Goal: Contribute content: Contribute content

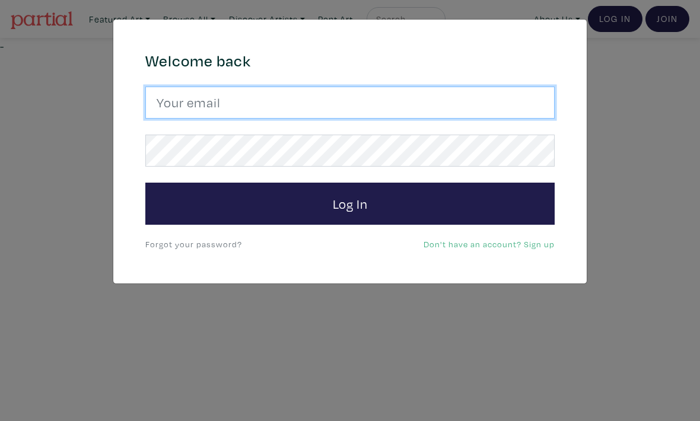
click at [504, 94] on input "email" at bounding box center [349, 103] width 409 height 32
type input "alyssawallaceart@gmail.com"
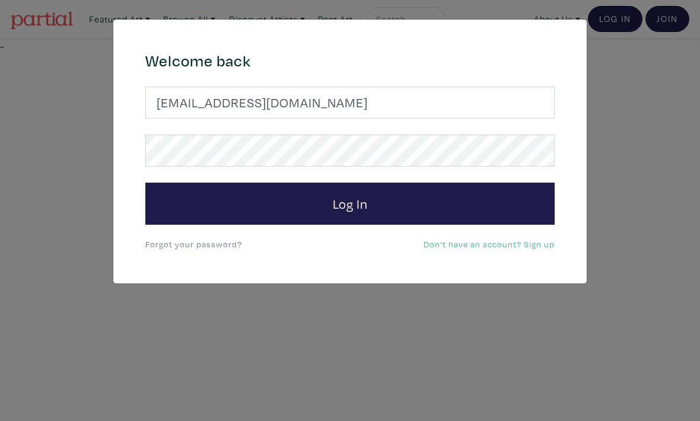
click at [350, 203] on button "Log In" at bounding box center [349, 204] width 409 height 43
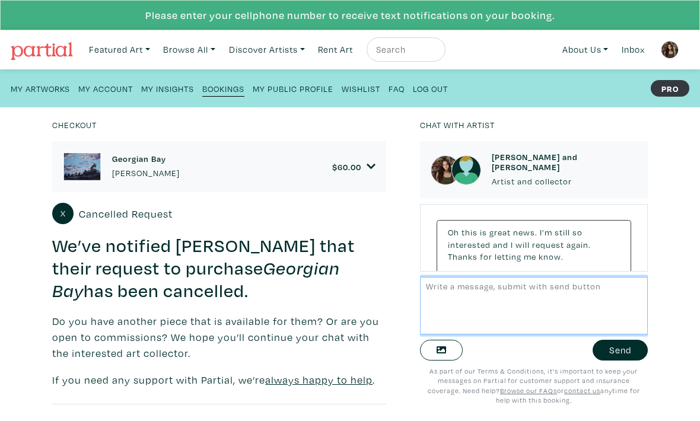
scroll to position [258, 0]
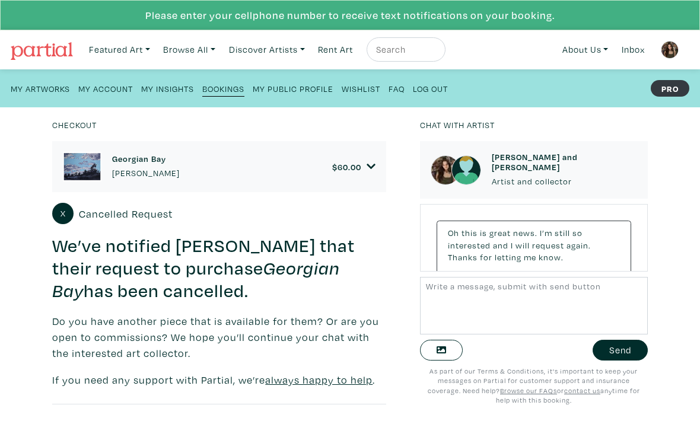
click at [361, 169] on span "60.00" at bounding box center [349, 166] width 24 height 11
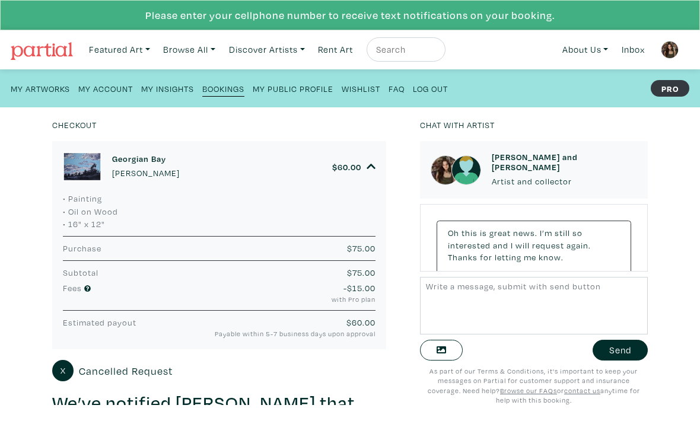
scroll to position [314, 0]
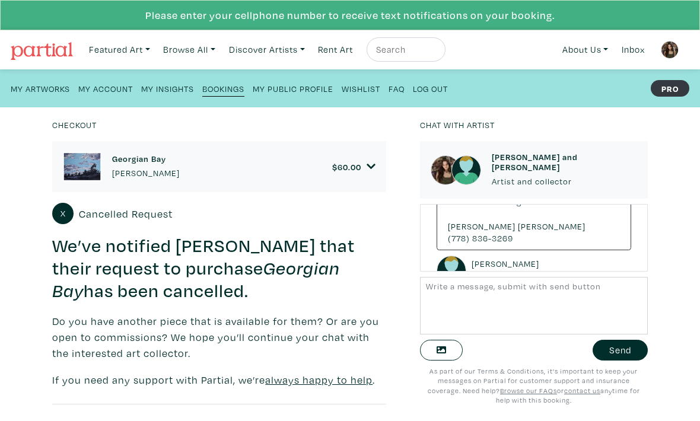
click at [343, 153] on div "Georgian Bay [PERSON_NAME] $ 60.00" at bounding box center [219, 167] width 313 height 30
click at [361, 179] on div "Georgian Bay Alyssa Wallace $ 60.00" at bounding box center [219, 167] width 313 height 30
click at [372, 162] on icon at bounding box center [371, 166] width 9 height 11
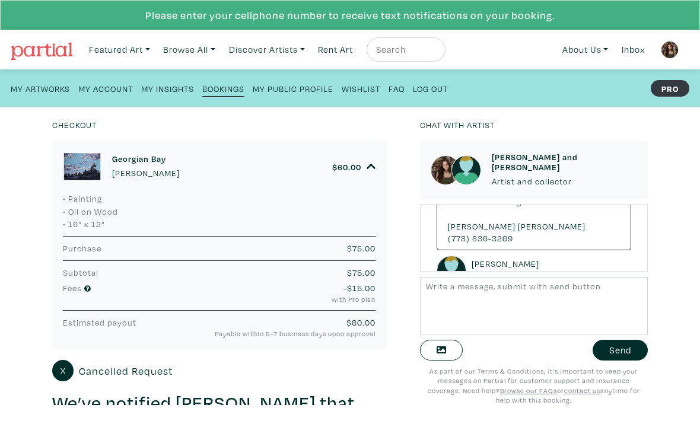
click at [149, 375] on span "Cancelled Request" at bounding box center [126, 371] width 94 height 16
click at [131, 376] on span "Cancelled Request" at bounding box center [126, 371] width 94 height 16
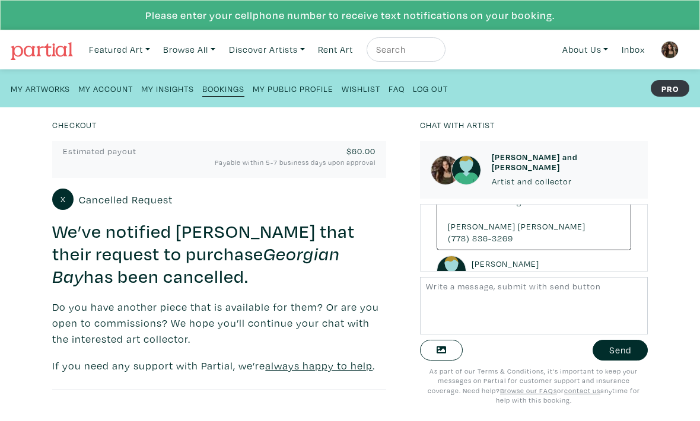
scroll to position [171, 0]
click at [672, 54] on img at bounding box center [670, 50] width 18 height 18
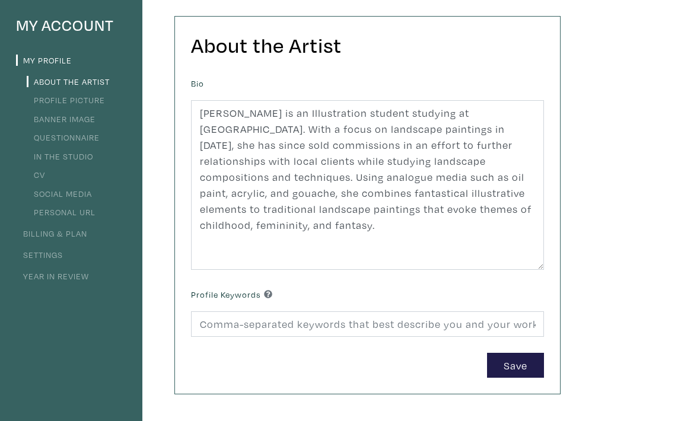
scroll to position [71, 0]
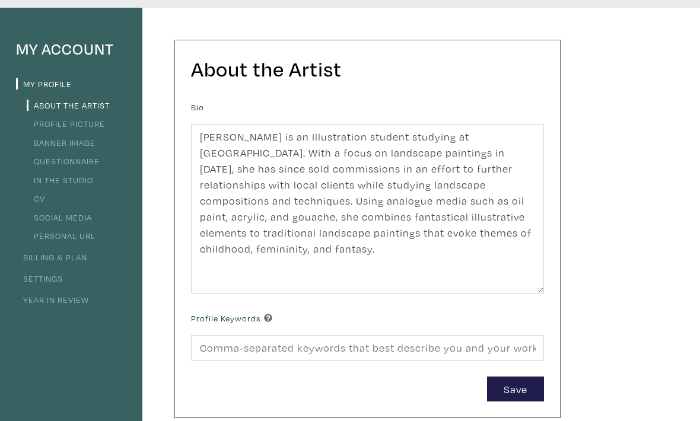
click at [614, 216] on div "My Account My Profile About the Artist Profile Picture Banner Image Questionnai…" at bounding box center [350, 329] width 700 height 643
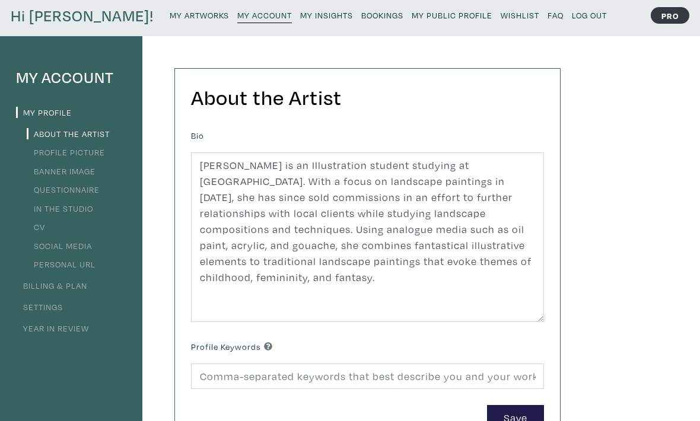
scroll to position [0, 0]
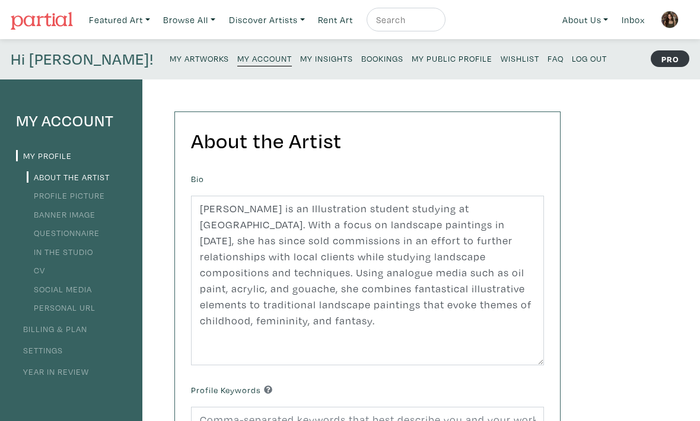
click at [170, 61] on small "My Artworks" at bounding box center [199, 58] width 59 height 11
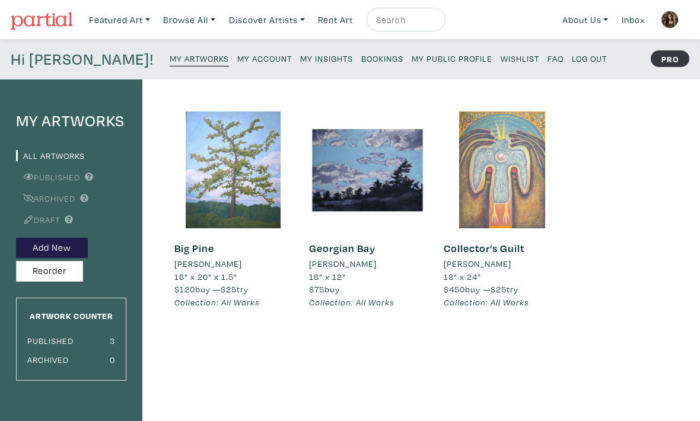
click at [75, 248] on button "Add New" at bounding box center [52, 248] width 72 height 21
